Goal: Transaction & Acquisition: Obtain resource

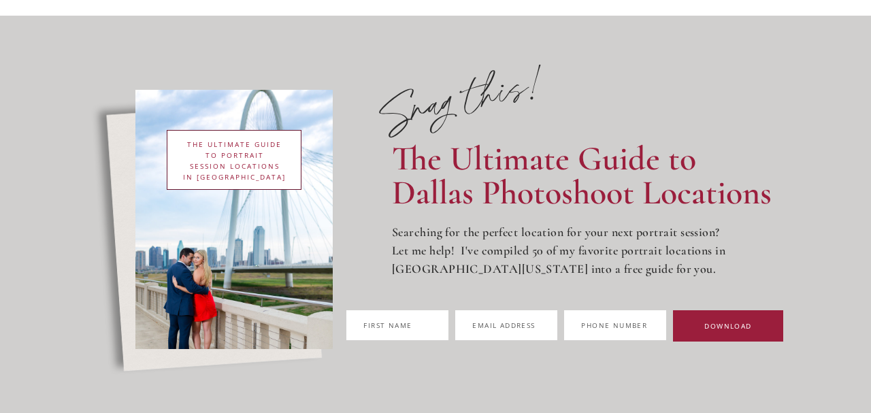
scroll to position [114, 0]
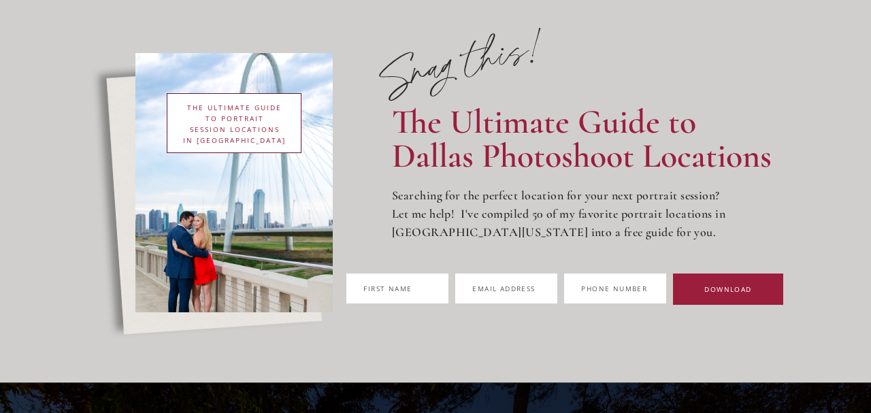
click at [448, 275] on label "First na e me" at bounding box center [397, 289] width 102 height 30
click at [448, 275] on input "First na e me" at bounding box center [397, 289] width 102 height 30
type input "*******"
click at [510, 291] on span "Email ad" at bounding box center [491, 289] width 38 height 10
click at [542, 291] on input "Email ad l dress" at bounding box center [506, 289] width 102 height 30
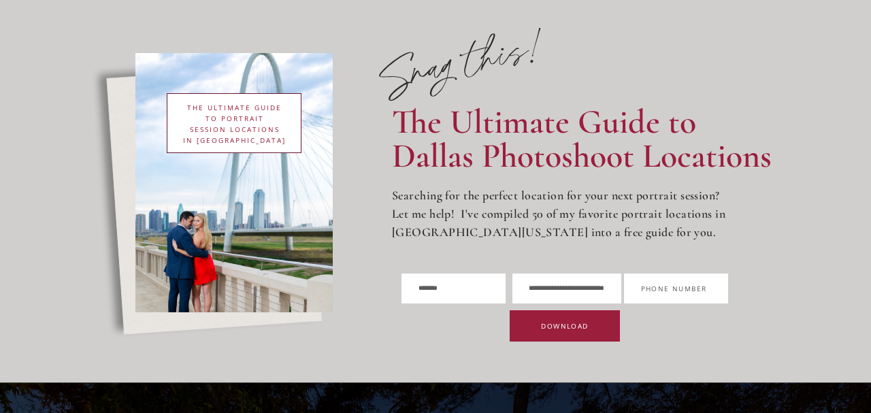
scroll to position [0, 67]
type input "**********"
click at [680, 288] on span "Phone Numb" at bounding box center [669, 289] width 56 height 10
click at [680, 288] on input "Phone Numb A er" at bounding box center [676, 289] width 104 height 30
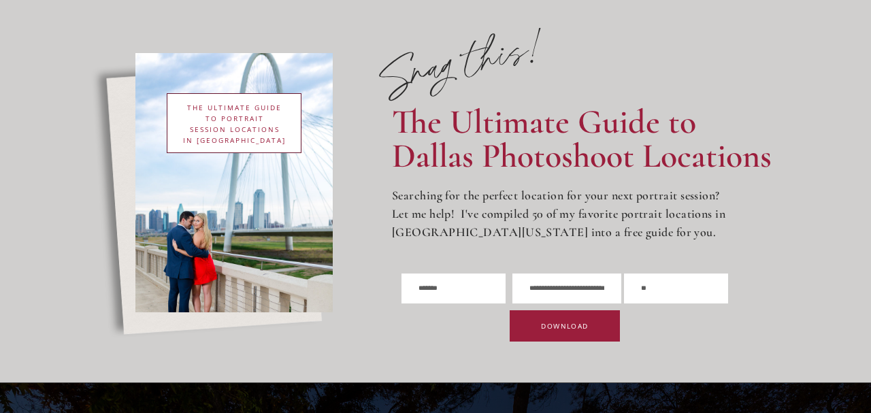
type input "**********"
click at [580, 318] on button "DOWNLOAD" at bounding box center [565, 325] width 110 height 31
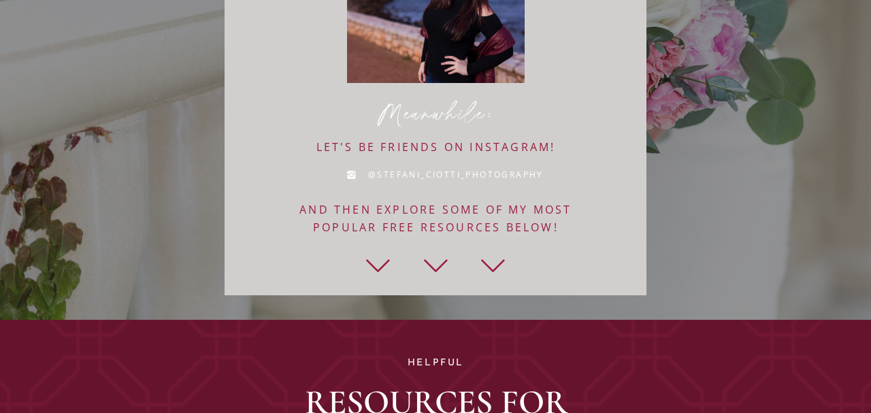
scroll to position [318, 0]
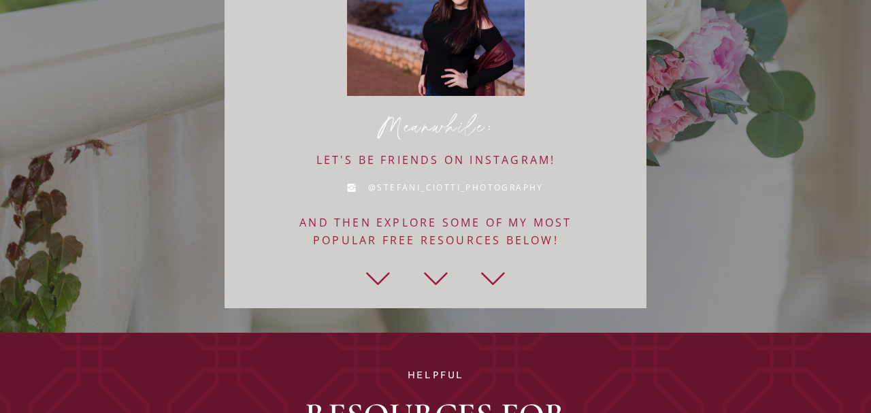
click at [384, 269] on icon at bounding box center [378, 279] width 28 height 40
click at [378, 278] on icon at bounding box center [378, 279] width 28 height 40
click at [416, 281] on div at bounding box center [436, 58] width 422 height 499
click at [436, 281] on icon at bounding box center [436, 279] width 28 height 40
click at [480, 282] on icon at bounding box center [493, 279] width 28 height 40
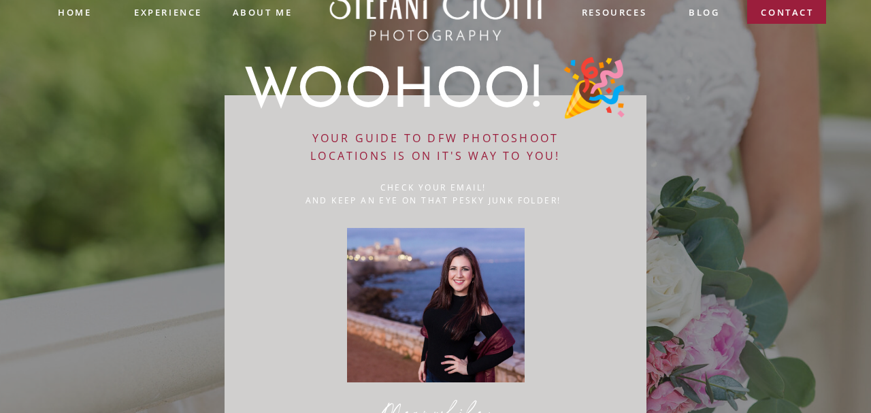
scroll to position [0, 0]
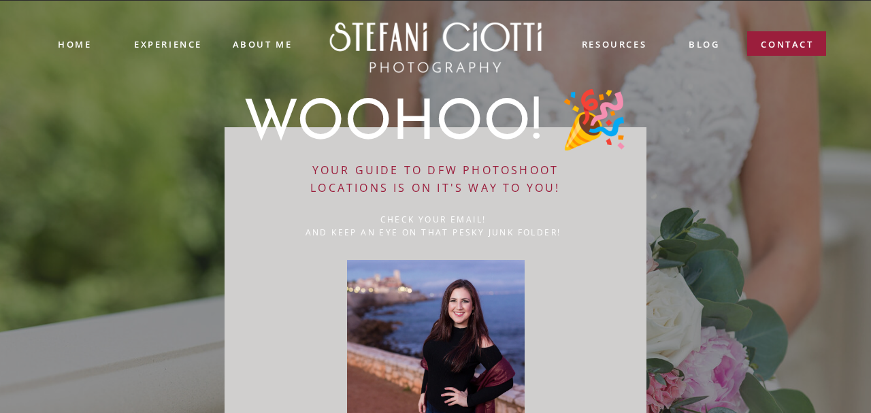
click at [485, 233] on p "check your email! And keep an eye on that pesky junk folder!" at bounding box center [433, 229] width 265 height 32
